Goal: Task Accomplishment & Management: Manage account settings

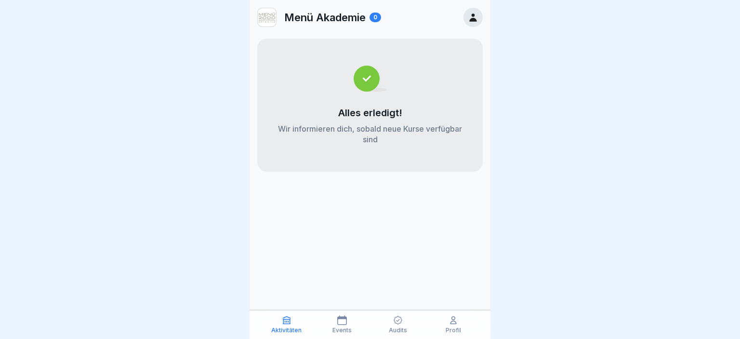
click at [400, 325] on div "Audits" at bounding box center [397, 324] width 51 height 18
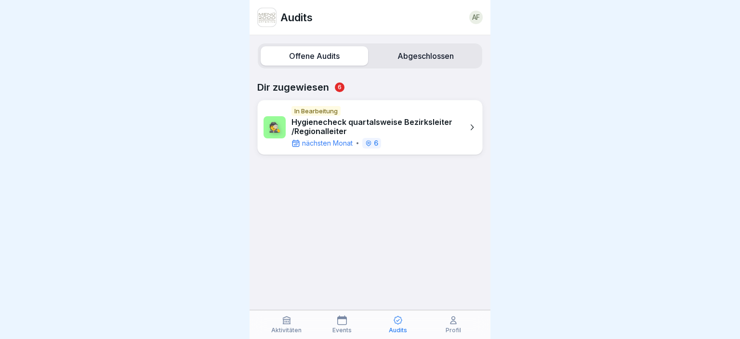
click at [394, 121] on p "Hygienecheck quartalsweise Bezirksleiter /Regionalleiter" at bounding box center [376, 127] width 171 height 18
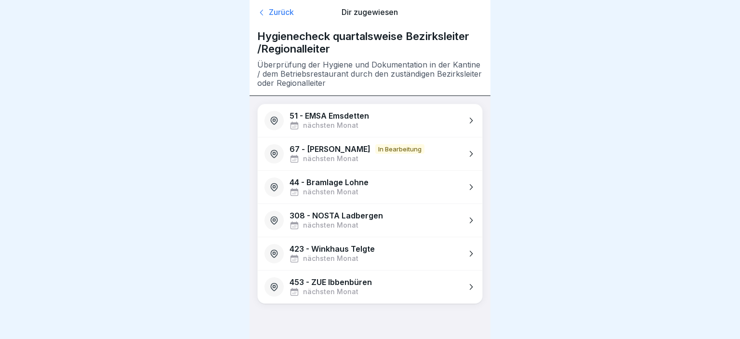
click at [272, 11] on div "Zurück" at bounding box center [293, 13] width 72 height 10
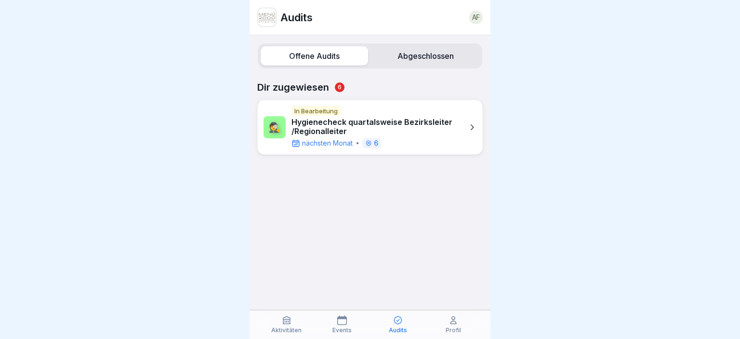
click at [426, 57] on label "Abgeschlossen" at bounding box center [425, 55] width 107 height 19
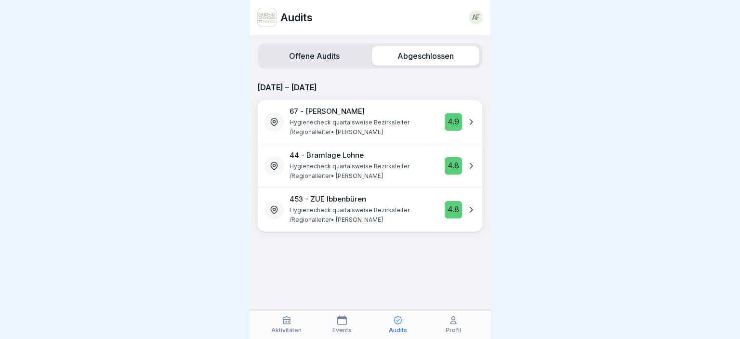
click at [326, 54] on label "Offene Audits" at bounding box center [314, 55] width 107 height 19
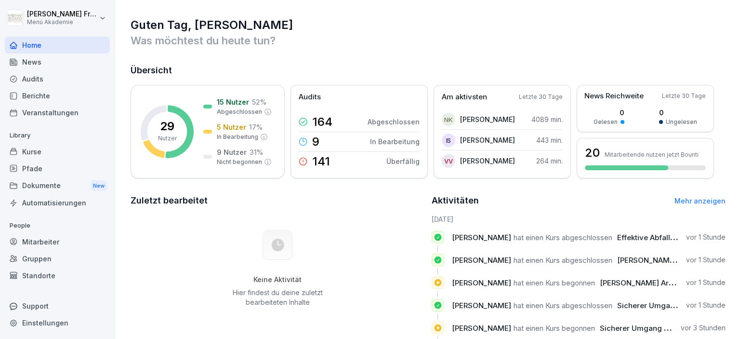
click at [102, 16] on html "Andreas Friesen Menü Akademie Home News Audits Berichte Veranstaltungen Library…" at bounding box center [370, 169] width 740 height 339
click at [69, 98] on div "Berichte" at bounding box center [57, 95] width 105 height 17
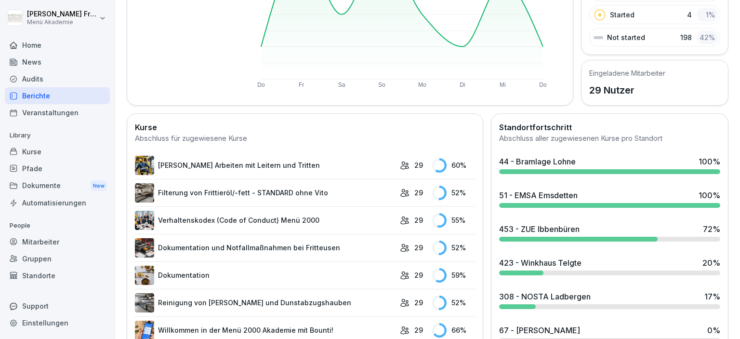
scroll to position [222, 0]
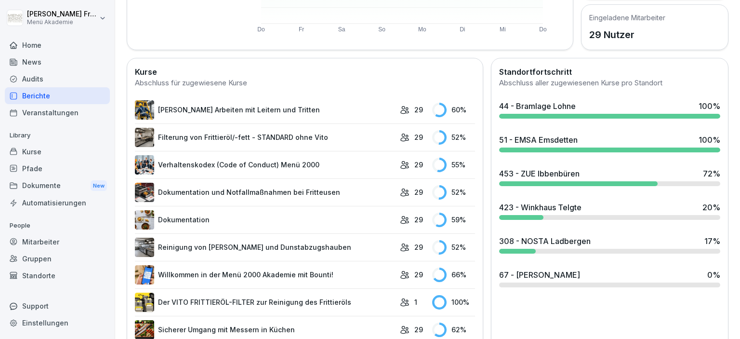
click at [526, 278] on div "67 - [PERSON_NAME]" at bounding box center [539, 275] width 81 height 12
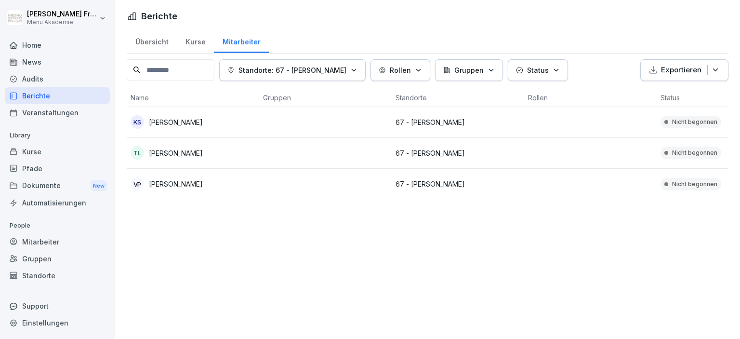
click at [433, 184] on p "67 - [PERSON_NAME]" at bounding box center [457, 184] width 125 height 10
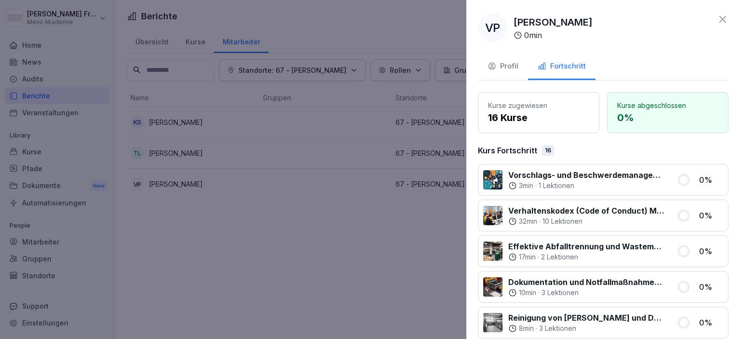
click at [724, 19] on icon at bounding box center [723, 19] width 12 height 12
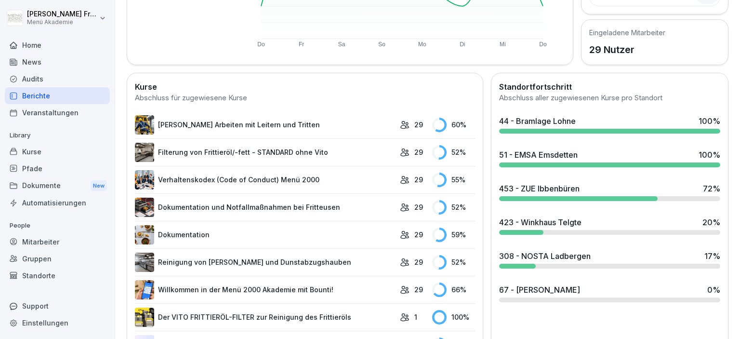
scroll to position [222, 0]
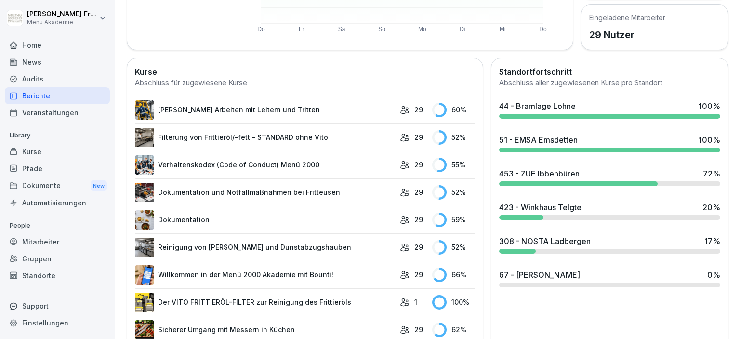
click at [551, 111] on div "44 - Bramlage Lohne 100 %" at bounding box center [609, 109] width 229 height 26
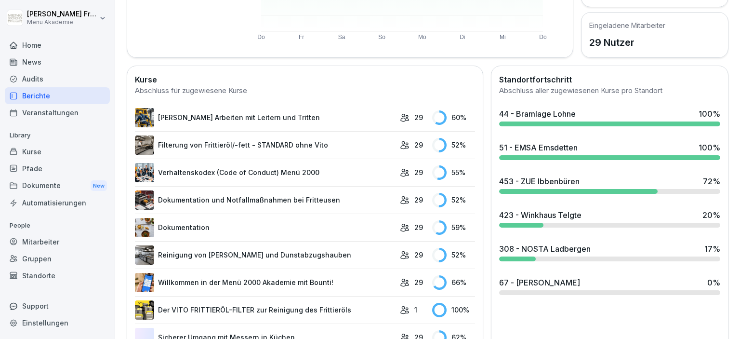
scroll to position [222, 0]
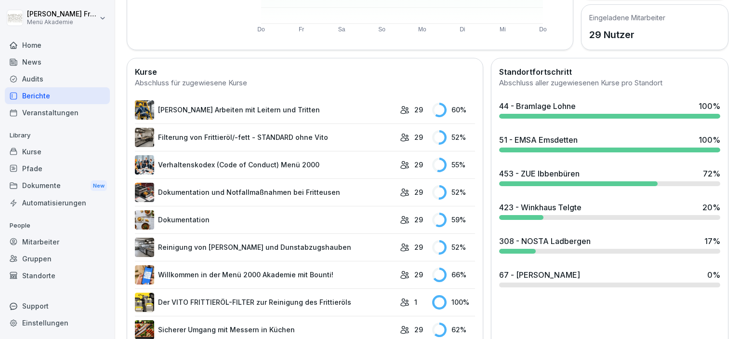
click at [555, 142] on div "51 - EMSA Emsdetten" at bounding box center [538, 140] width 79 height 12
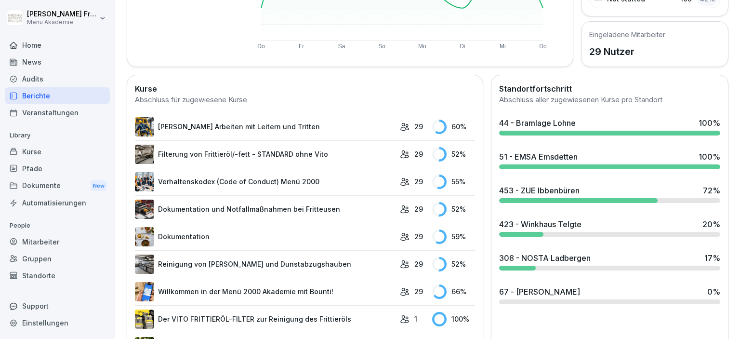
scroll to position [222, 0]
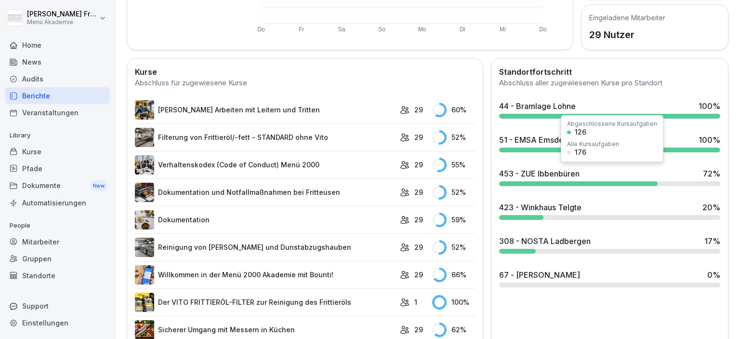
click at [573, 176] on div "453 - ZUE Ibbenbüren" at bounding box center [539, 174] width 80 height 12
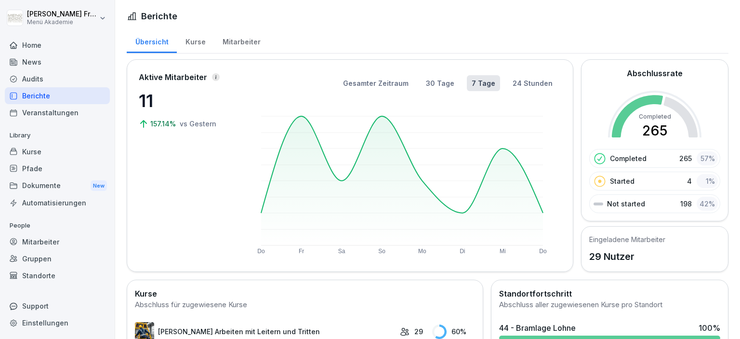
scroll to position [166, 0]
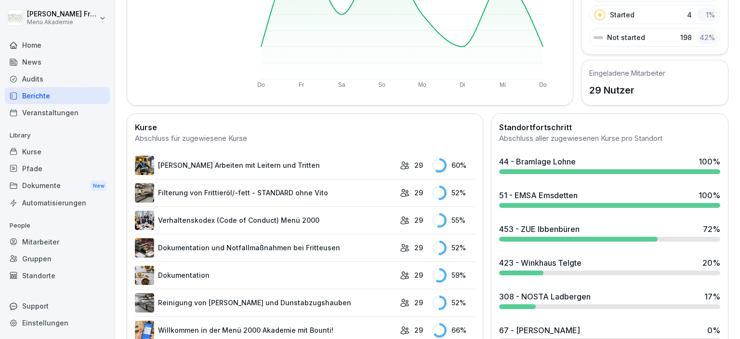
click at [575, 260] on div "423 - Winkhaus Telgte" at bounding box center [540, 263] width 82 height 12
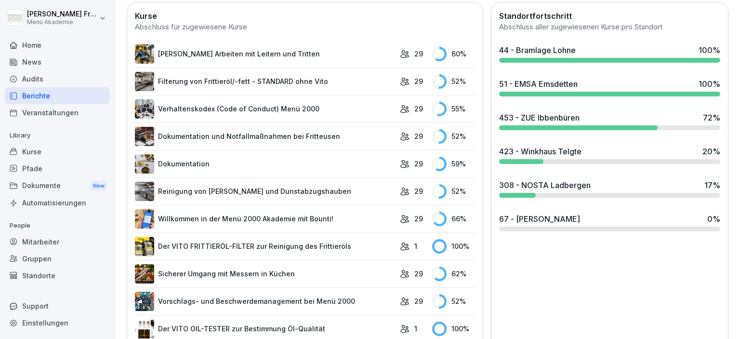
scroll to position [277, 0]
click at [553, 186] on div "308 - NOSTA Ladbergen" at bounding box center [545, 185] width 92 height 12
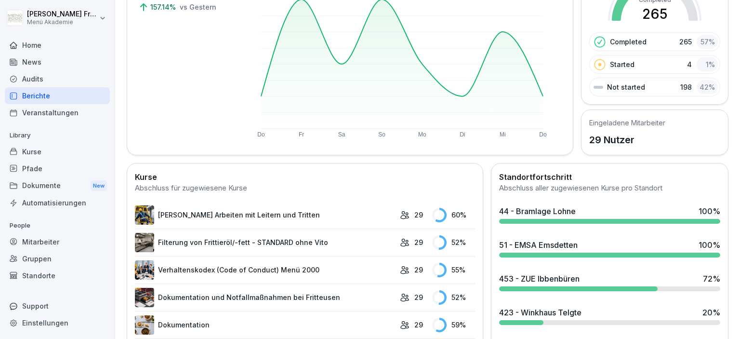
scroll to position [222, 0]
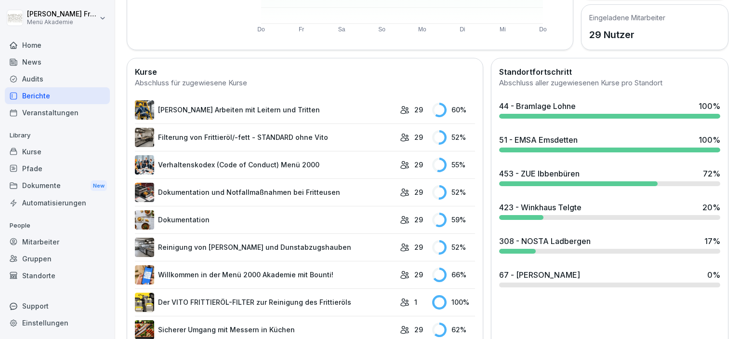
click at [560, 272] on div "67 - [PERSON_NAME]" at bounding box center [539, 275] width 81 height 12
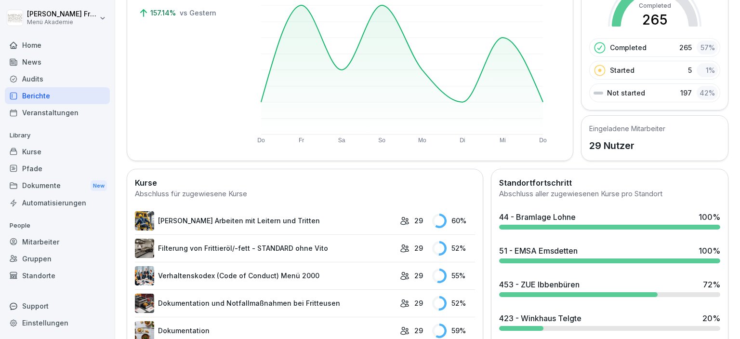
scroll to position [166, 0]
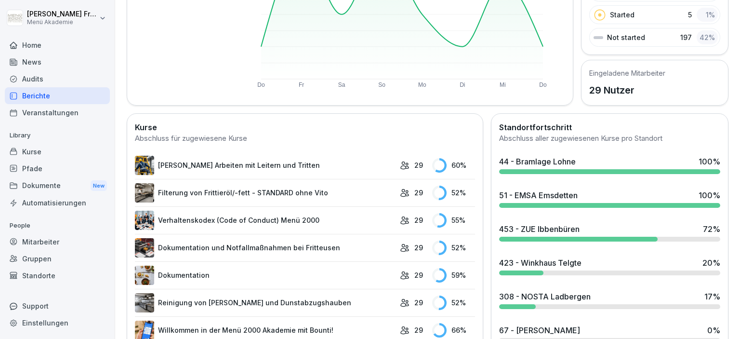
click at [621, 167] on div "44 - Bramlage Lohne 100 %" at bounding box center [609, 165] width 229 height 26
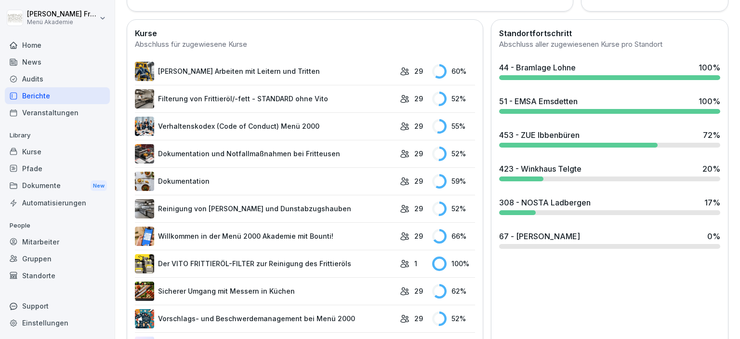
scroll to position [277, 0]
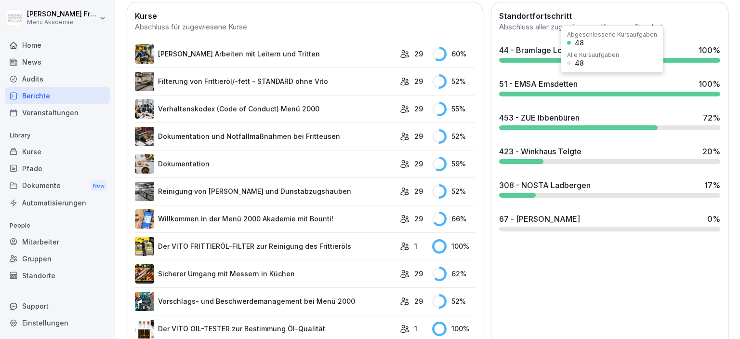
click at [540, 82] on div "51 - EMSA Emsdetten" at bounding box center [538, 84] width 79 height 12
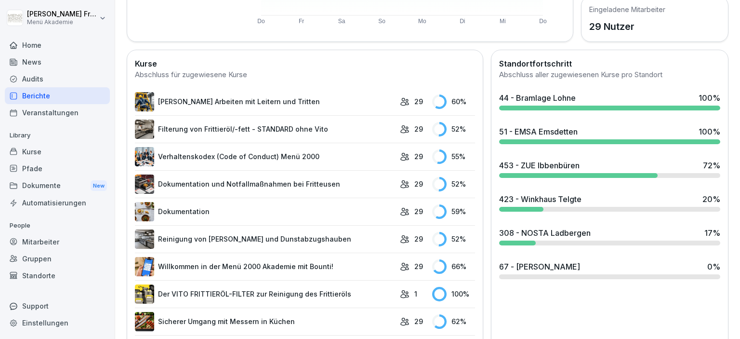
scroll to position [277, 0]
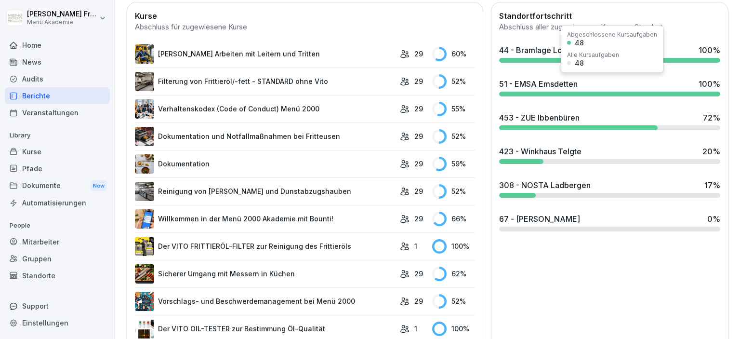
click at [542, 84] on div "51 - EMSA Emsdetten" at bounding box center [538, 84] width 79 height 12
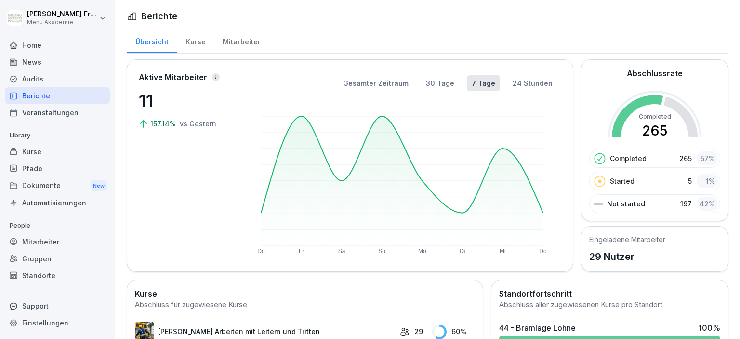
click at [103, 18] on html "Andreas Friesen Menü Akademie Home News Audits Berichte Veranstaltungen Library…" at bounding box center [370, 169] width 740 height 339
click at [52, 64] on div "Abmelden" at bounding box center [61, 61] width 95 height 18
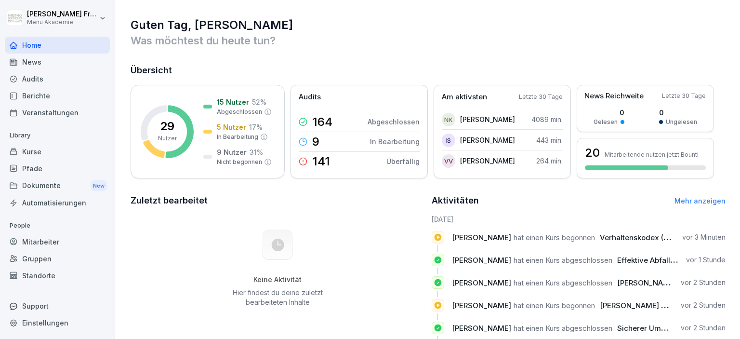
click at [103, 17] on html "[PERSON_NAME] Menü Akademie Home News Audits Berichte Veranstaltungen Library K…" at bounding box center [370, 169] width 740 height 339
click at [74, 89] on html "[PERSON_NAME] Menü Akademie Home News Audits Berichte Veranstaltungen Library K…" at bounding box center [370, 169] width 740 height 339
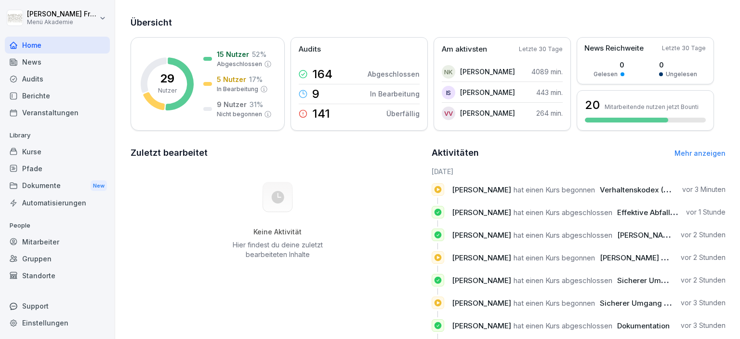
scroll to position [88, 0]
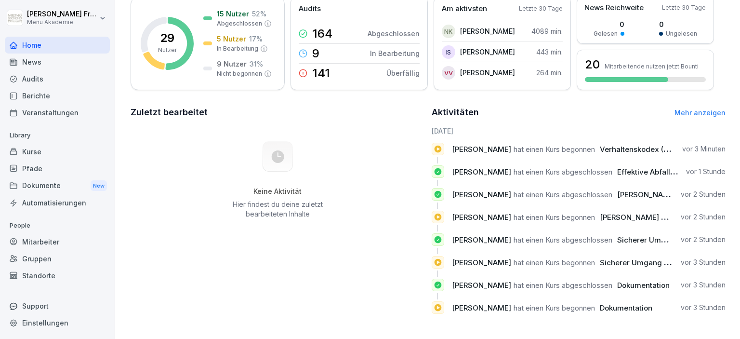
click at [39, 273] on div "Standorte" at bounding box center [57, 275] width 105 height 17
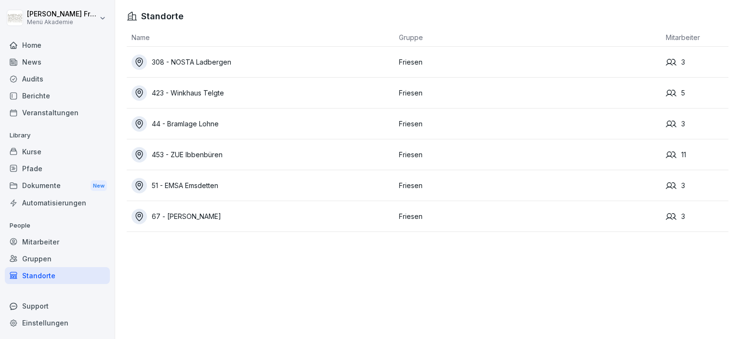
click at [194, 220] on div "67 - [PERSON_NAME]" at bounding box center [263, 216] width 263 height 15
click at [674, 215] on icon at bounding box center [671, 216] width 11 height 11
click at [673, 215] on icon at bounding box center [671, 216] width 11 height 11
click at [670, 215] on icon at bounding box center [671, 216] width 11 height 11
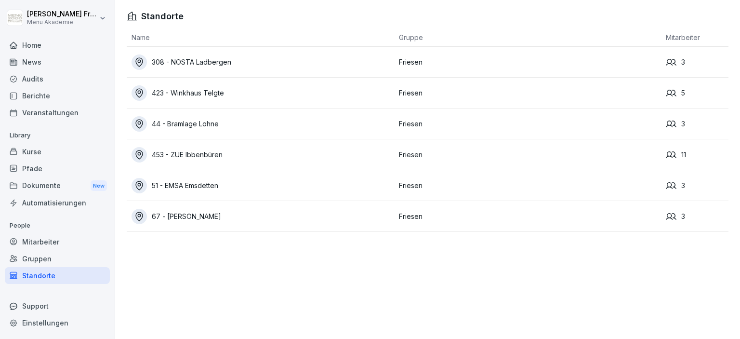
click at [670, 215] on icon at bounding box center [671, 216] width 11 height 11
click at [189, 217] on div "67 - [PERSON_NAME]" at bounding box center [263, 216] width 263 height 15
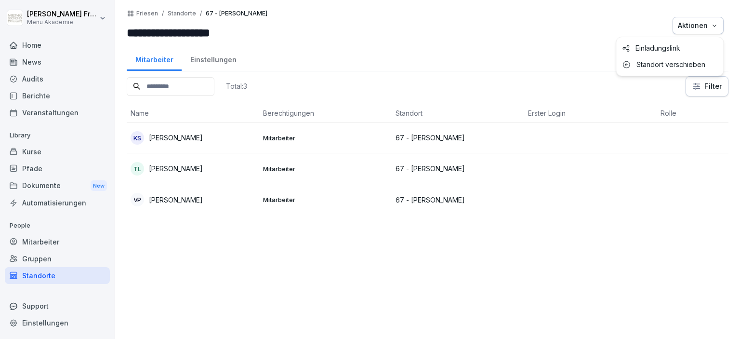
click at [716, 25] on icon "button" at bounding box center [715, 26] width 8 height 8
click at [682, 51] on div "Einladungslink" at bounding box center [669, 48] width 107 height 16
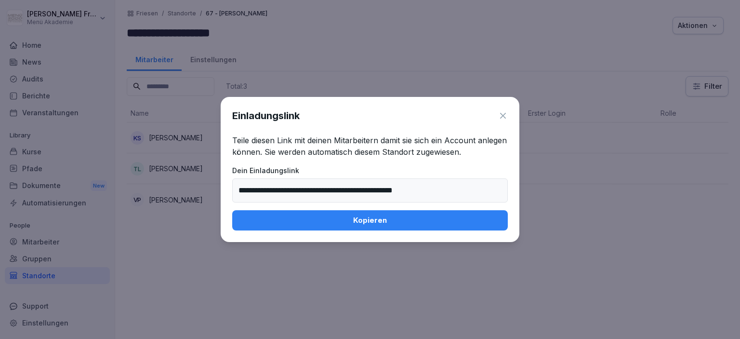
click at [408, 220] on div "Kopieren" at bounding box center [370, 220] width 260 height 11
click at [503, 114] on icon at bounding box center [503, 116] width 10 height 10
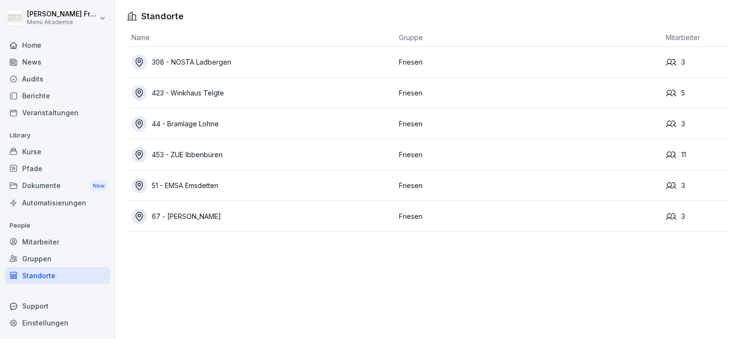
click at [230, 186] on div "51 - EMSA Emsdetten" at bounding box center [263, 185] width 263 height 15
click at [214, 157] on div "453 - ZUE Ibbenbüren" at bounding box center [263, 154] width 263 height 15
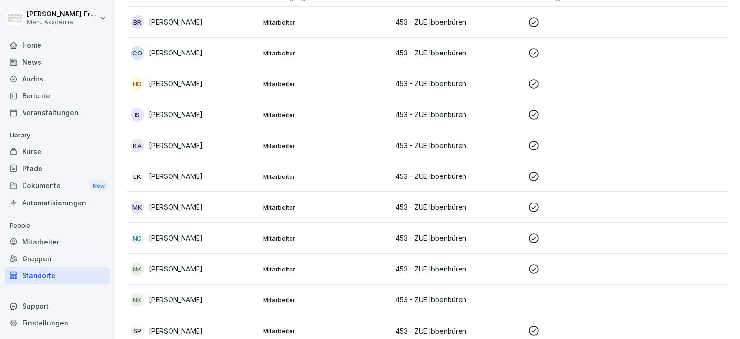
scroll to position [122, 0]
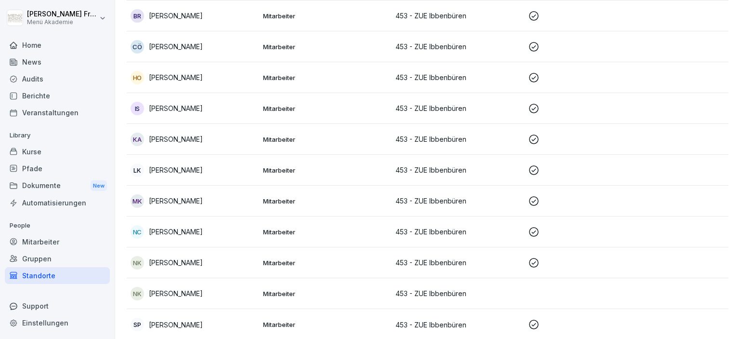
click at [202, 291] on p "[PERSON_NAME]" at bounding box center [176, 293] width 54 height 10
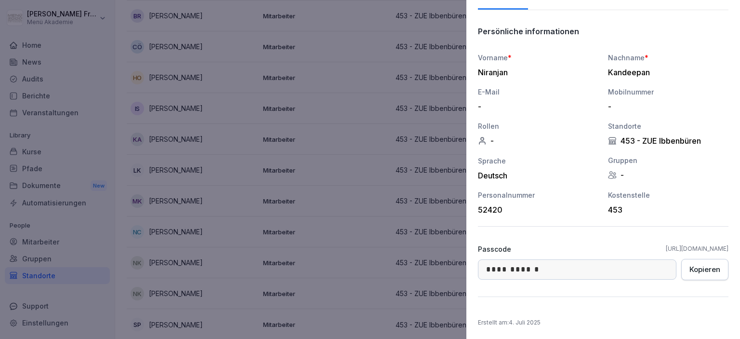
scroll to position [0, 0]
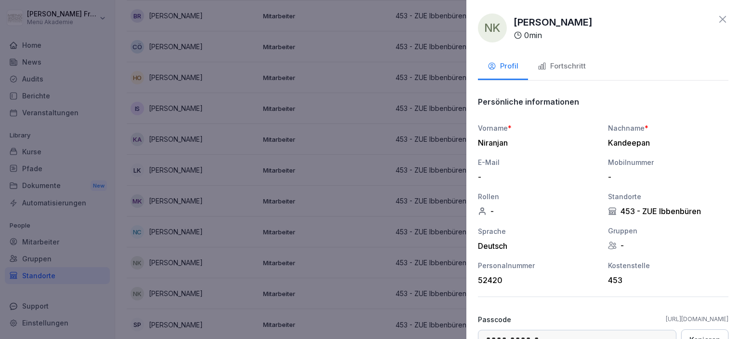
click at [722, 18] on icon at bounding box center [723, 19] width 12 height 12
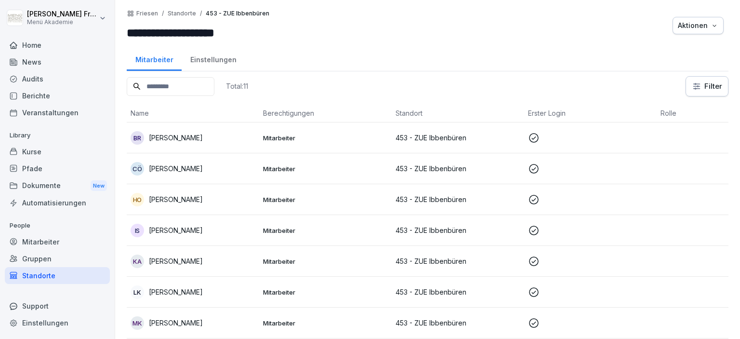
click at [717, 24] on icon "button" at bounding box center [715, 26] width 8 height 8
click at [666, 47] on p "Einladungslink" at bounding box center [657, 48] width 45 height 9
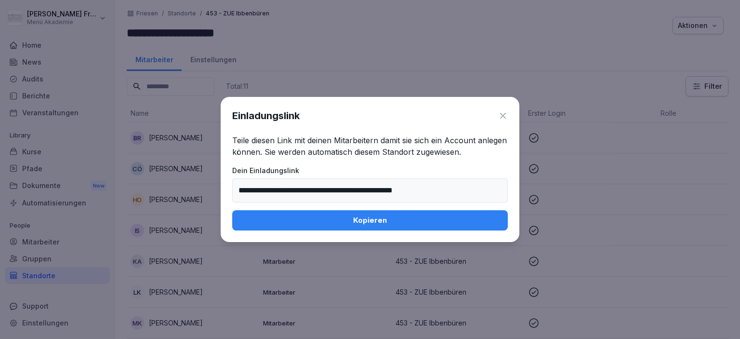
click at [378, 224] on div "Kopieren" at bounding box center [370, 220] width 260 height 11
click at [504, 114] on icon at bounding box center [503, 116] width 10 height 10
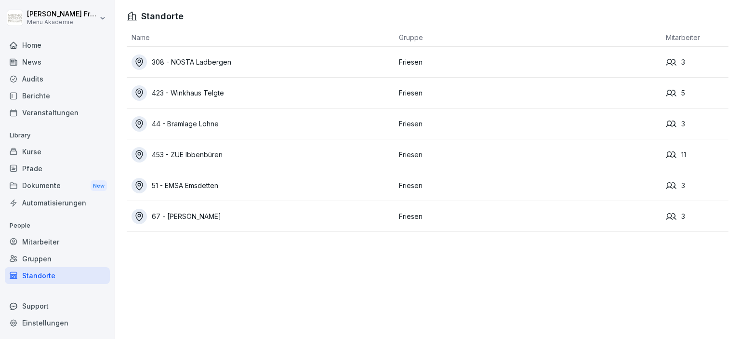
click at [213, 123] on div "44 - Bramlage Lohne" at bounding box center [263, 123] width 263 height 15
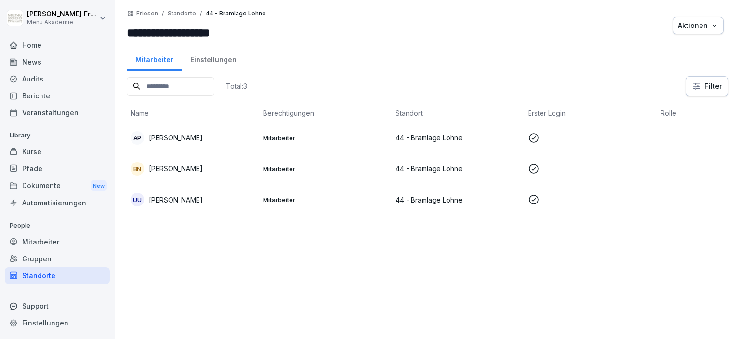
click at [714, 25] on icon "button" at bounding box center [715, 26] width 8 height 8
click at [678, 49] on p "Einladungslink" at bounding box center [657, 48] width 45 height 9
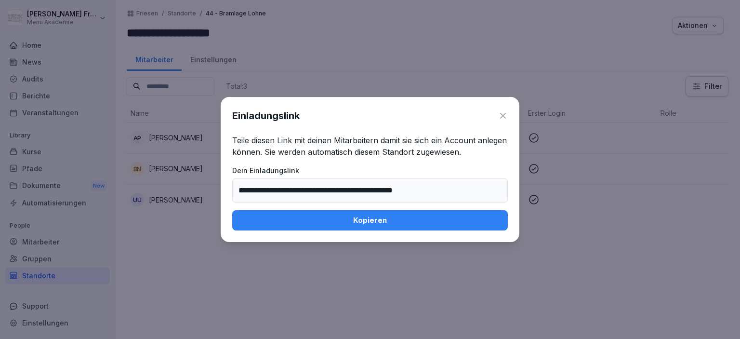
click at [388, 218] on div "Kopieren" at bounding box center [370, 220] width 260 height 11
click at [685, 237] on div at bounding box center [370, 169] width 740 height 339
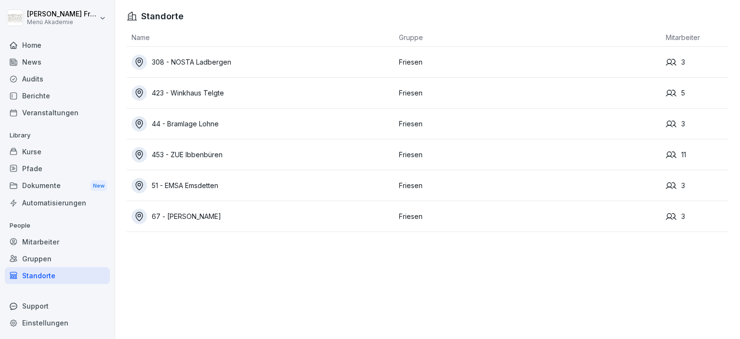
click at [226, 93] on div "423 - Winkhaus Telgte" at bounding box center [263, 92] width 263 height 15
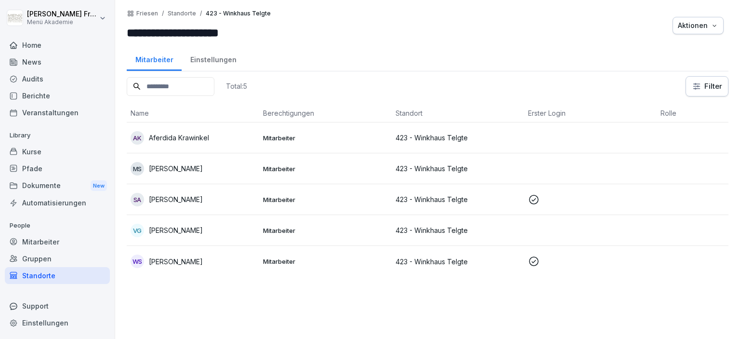
click at [199, 166] on p "[PERSON_NAME]" at bounding box center [176, 168] width 54 height 10
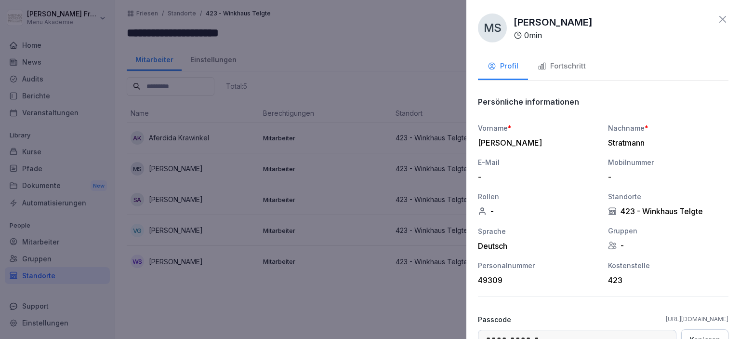
click at [213, 154] on div at bounding box center [370, 169] width 740 height 339
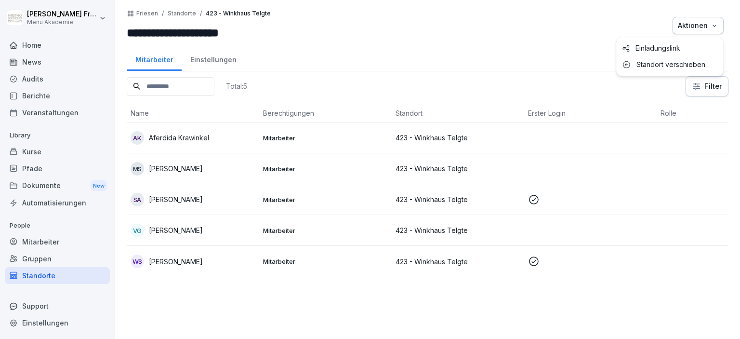
click at [716, 26] on icon "button" at bounding box center [715, 26] width 8 height 8
click at [663, 47] on p "Einladungslink" at bounding box center [657, 48] width 45 height 9
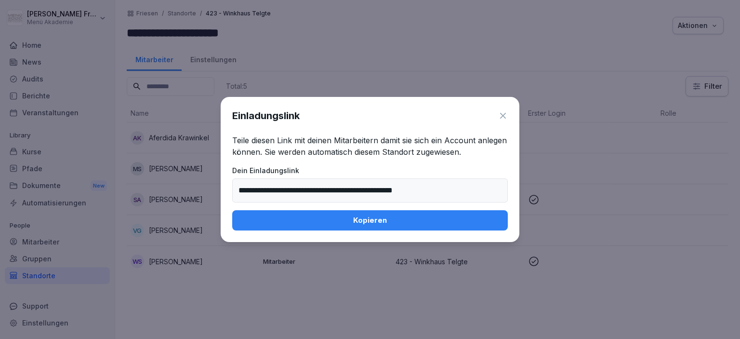
click at [363, 220] on div "Kopieren" at bounding box center [370, 220] width 260 height 11
click at [683, 263] on div at bounding box center [370, 169] width 740 height 339
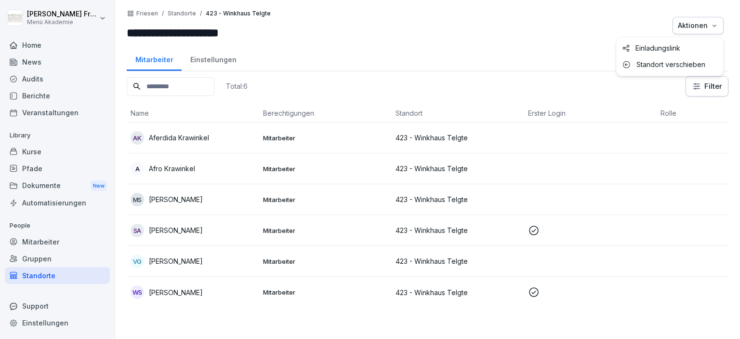
click at [714, 24] on icon "button" at bounding box center [715, 26] width 8 height 8
click at [662, 47] on p "Einladungslink" at bounding box center [657, 48] width 45 height 9
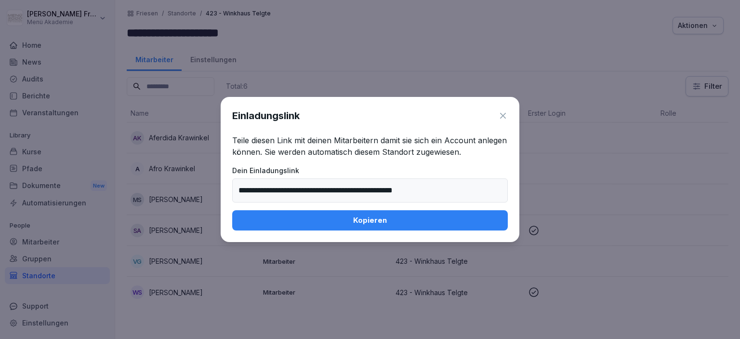
click at [361, 218] on div "Kopieren" at bounding box center [370, 220] width 260 height 11
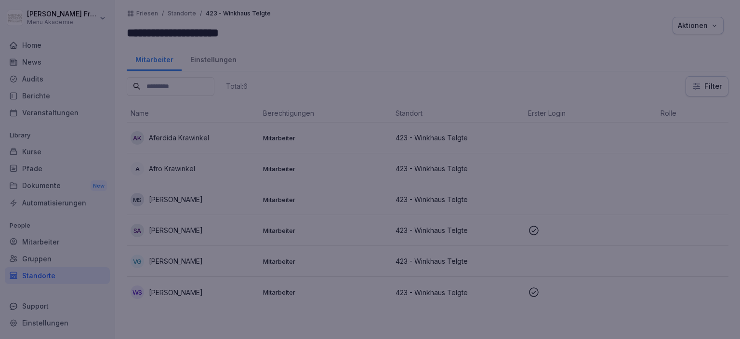
click at [105, 135] on div at bounding box center [370, 169] width 740 height 339
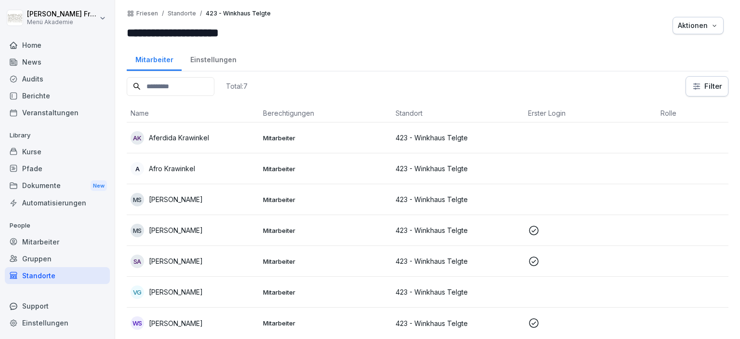
click at [156, 166] on p "Afro Krawinkel" at bounding box center [172, 168] width 46 height 10
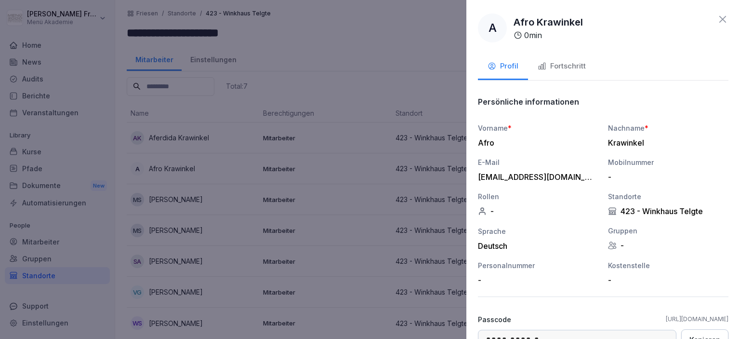
drag, startPoint x: 500, startPoint y: 146, endPoint x: 492, endPoint y: 143, distance: 8.0
click at [499, 145] on div "Afro" at bounding box center [536, 143] width 116 height 10
click at [488, 142] on div "Afro" at bounding box center [536, 143] width 116 height 10
click at [486, 142] on div "Afro" at bounding box center [536, 143] width 116 height 10
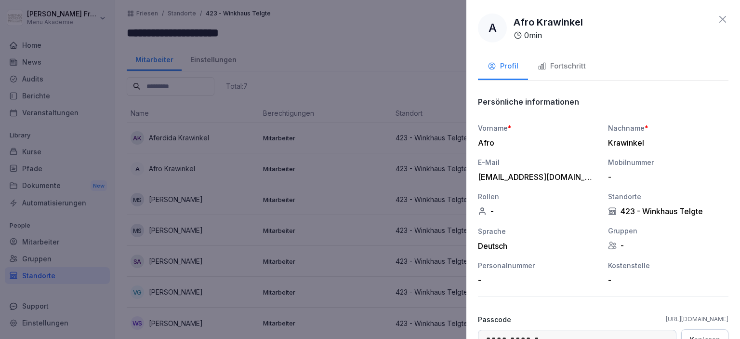
click at [500, 142] on div "Afro" at bounding box center [536, 143] width 116 height 10
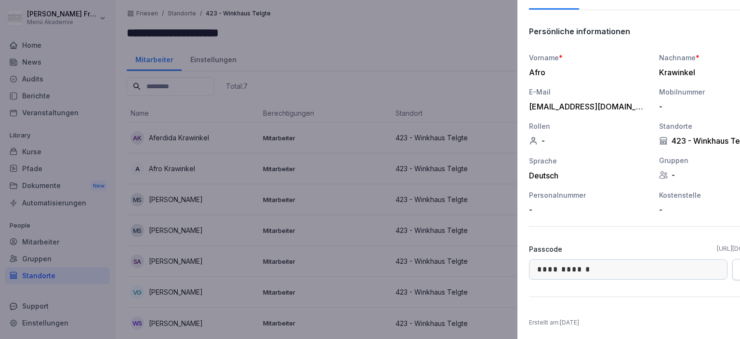
click at [346, 153] on div at bounding box center [370, 169] width 740 height 339
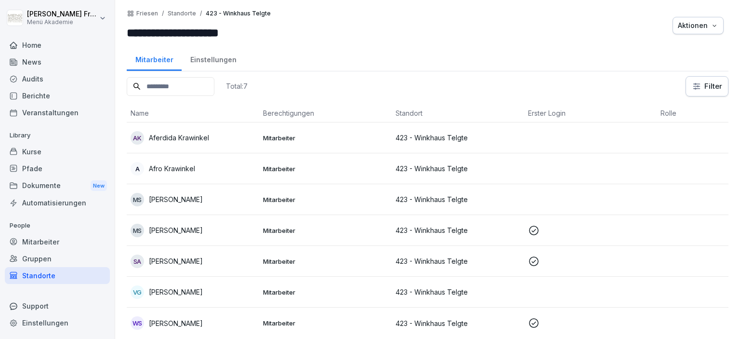
click at [201, 138] on p "Aferdida Krawinkel" at bounding box center [179, 137] width 60 height 10
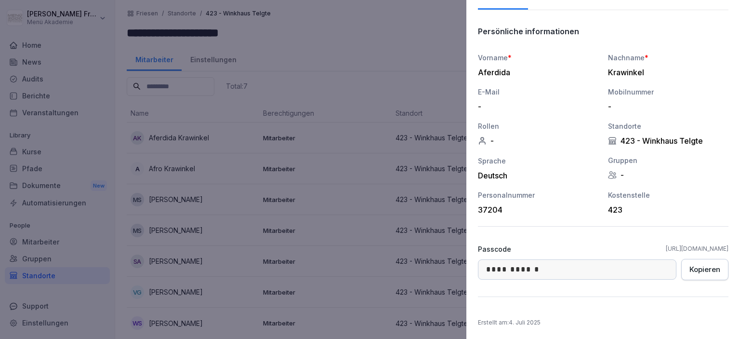
click at [282, 177] on div at bounding box center [370, 169] width 740 height 339
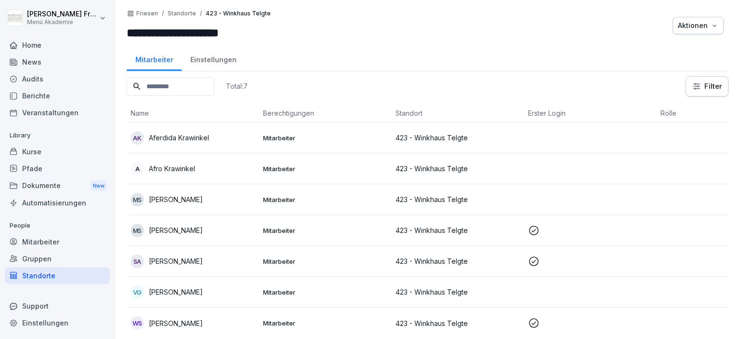
click at [179, 167] on p "Afro Krawinkel" at bounding box center [172, 168] width 46 height 10
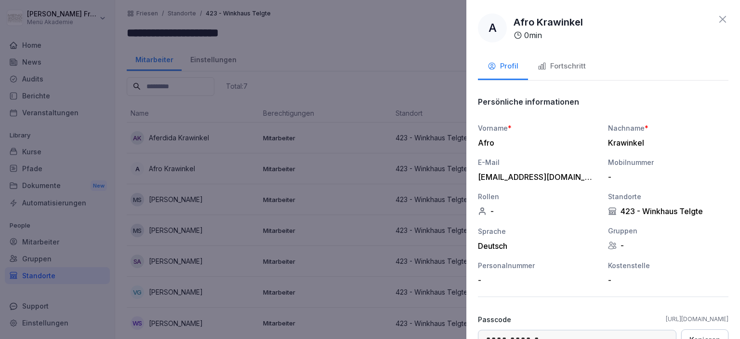
click at [539, 37] on p "0 min" at bounding box center [533, 35] width 18 height 12
click at [540, 28] on p "Afro Krawinkel" at bounding box center [547, 22] width 69 height 14
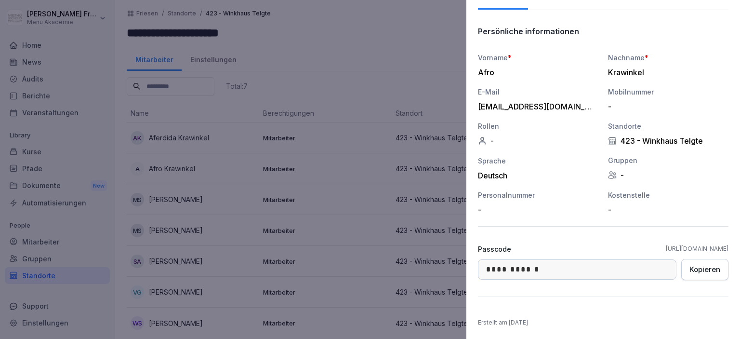
click at [490, 70] on div "Afro" at bounding box center [536, 72] width 116 height 10
click at [340, 163] on div at bounding box center [370, 169] width 740 height 339
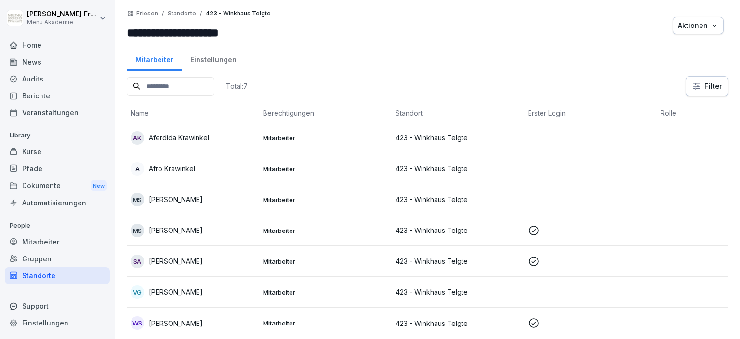
click at [186, 198] on p "[PERSON_NAME]" at bounding box center [176, 199] width 54 height 10
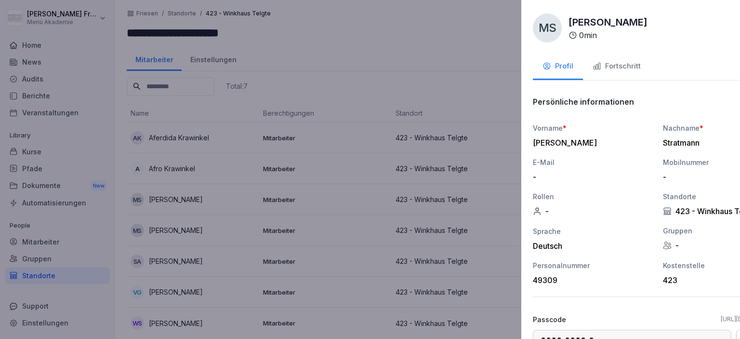
click at [183, 226] on div at bounding box center [370, 169] width 740 height 339
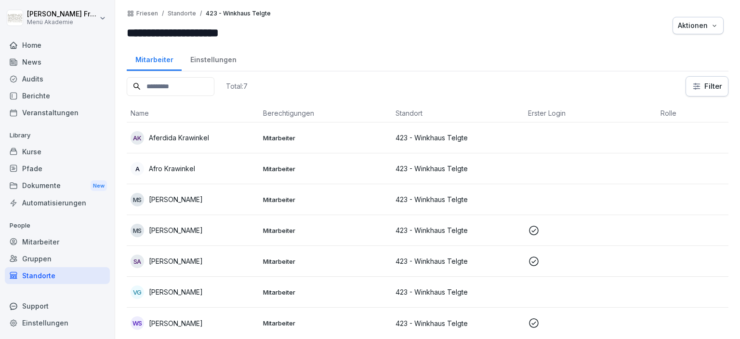
click at [182, 228] on p "[PERSON_NAME]" at bounding box center [176, 230] width 54 height 10
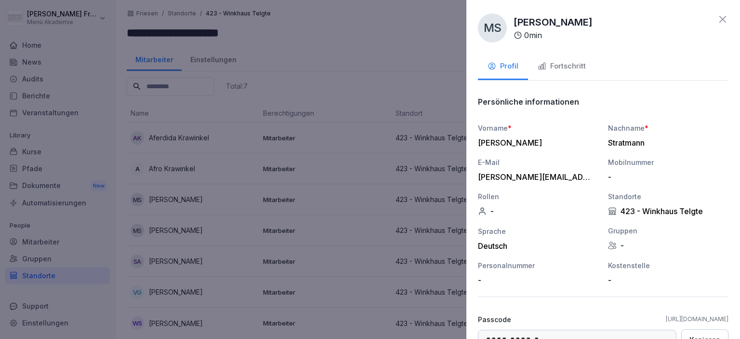
click at [723, 18] on icon at bounding box center [723, 19] width 12 height 12
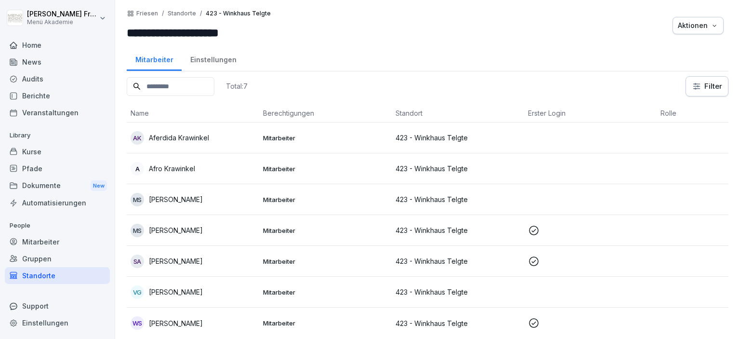
click at [103, 16] on html "**********" at bounding box center [370, 169] width 740 height 339
click at [52, 60] on div "Abmelden" at bounding box center [61, 61] width 95 height 18
